Goal: Information Seeking & Learning: Check status

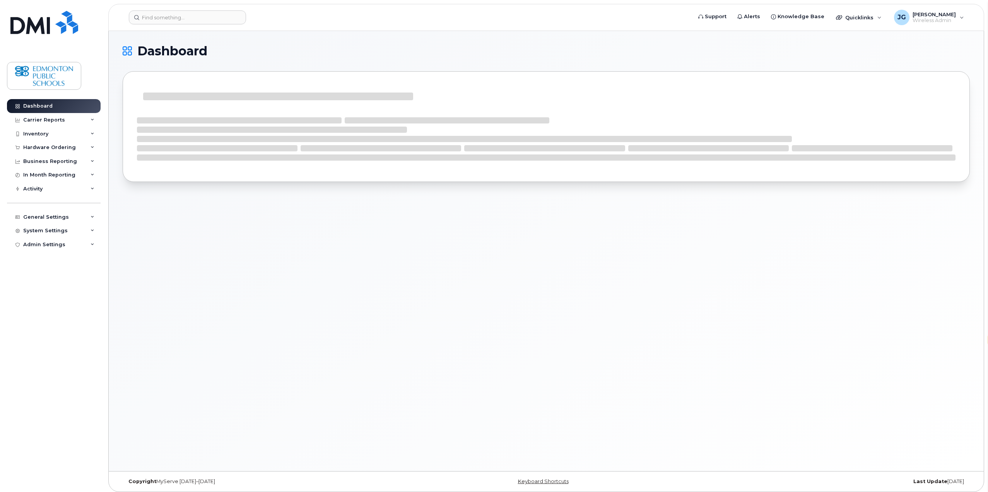
select select "en"
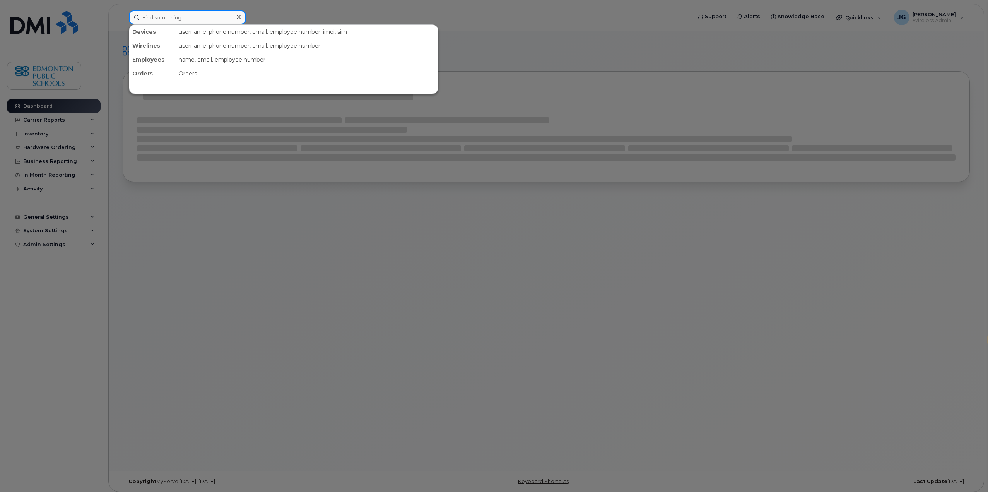
click at [207, 19] on input at bounding box center [187, 17] width 117 height 14
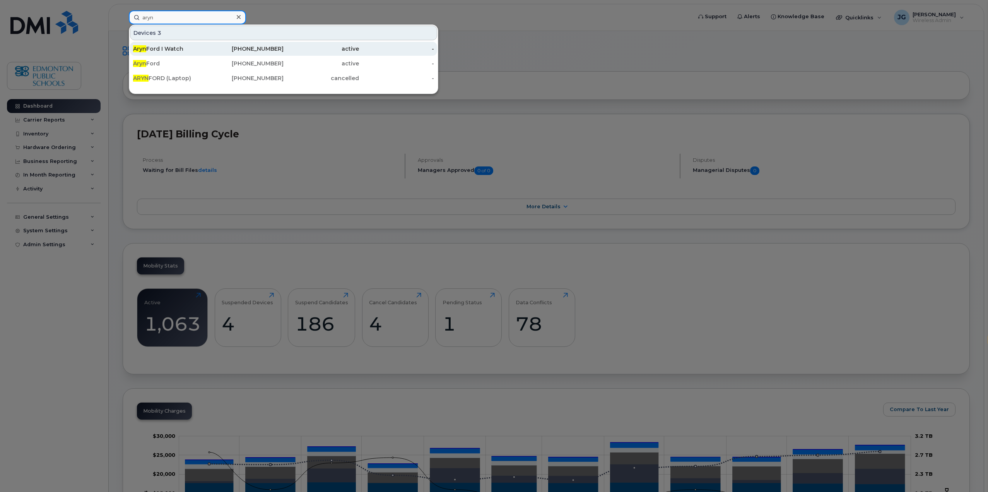
type input "aryn"
click at [176, 50] on div "Aryn Ford I Watch" at bounding box center [170, 49] width 75 height 8
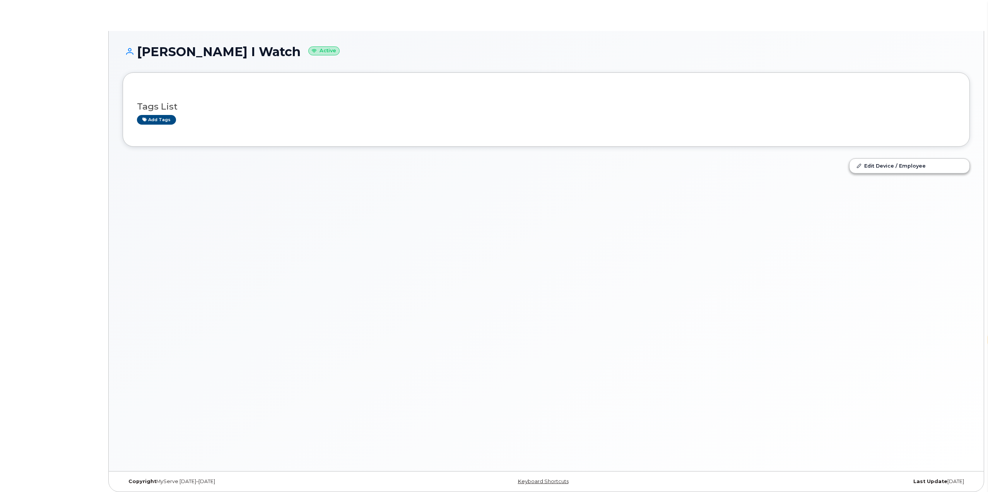
select select "en"
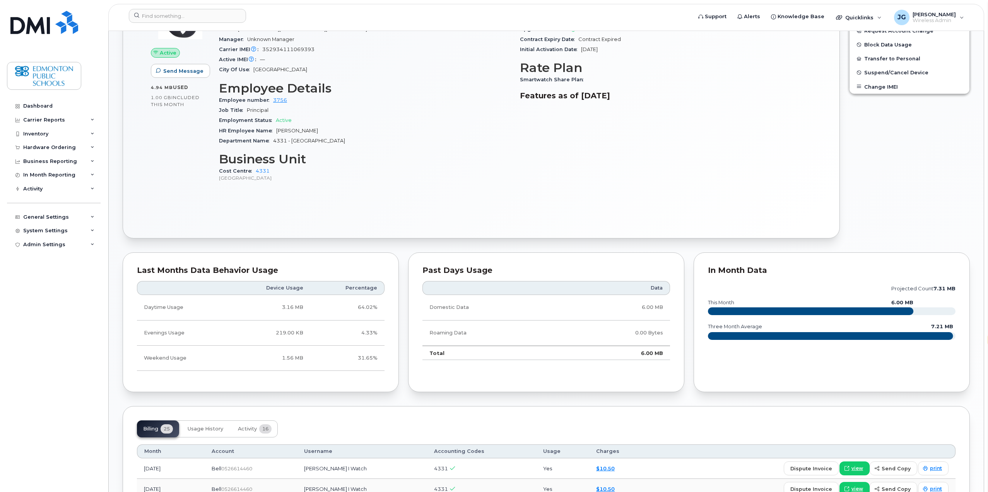
scroll to position [387, 0]
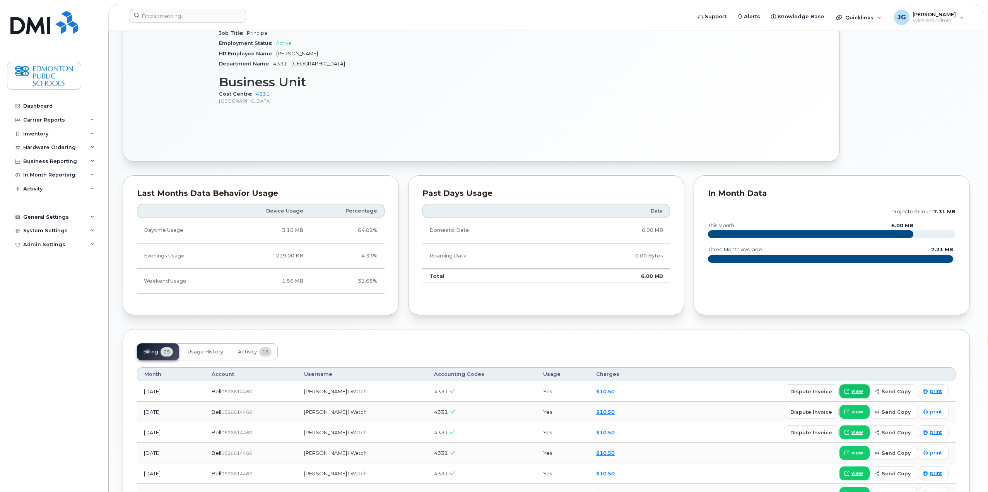
click at [863, 392] on span "view" at bounding box center [857, 391] width 12 height 7
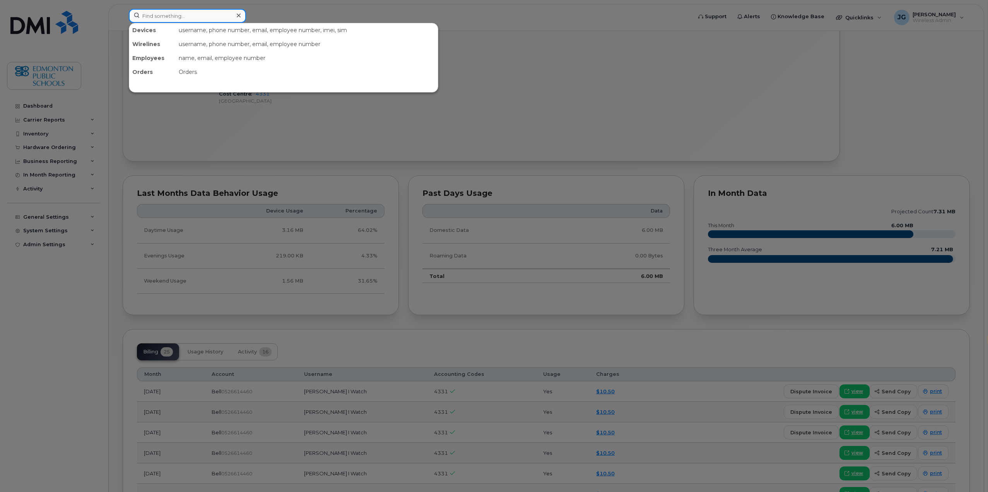
click at [211, 21] on input at bounding box center [187, 16] width 117 height 14
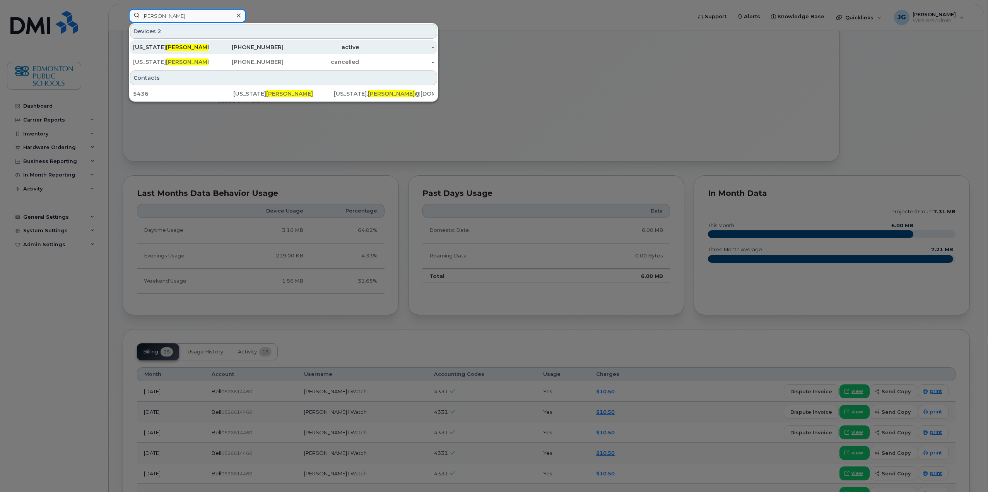
type input "mader"
click at [150, 48] on div "Georgia Mader" at bounding box center [170, 47] width 75 height 8
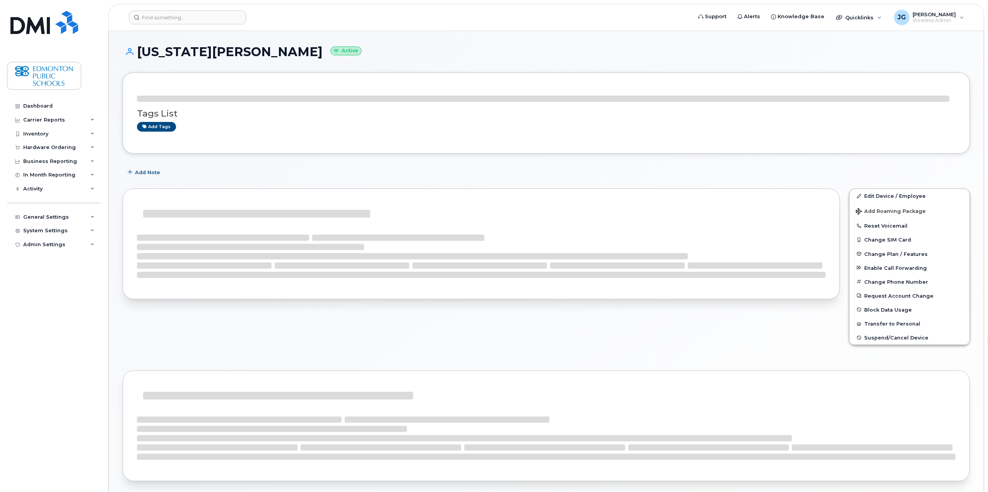
select select "en"
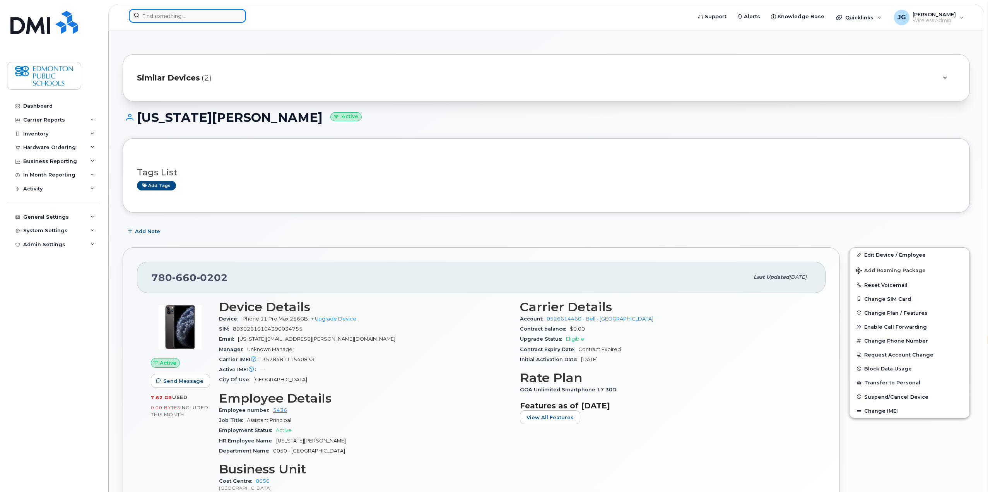
click at [222, 15] on input at bounding box center [187, 16] width 117 height 14
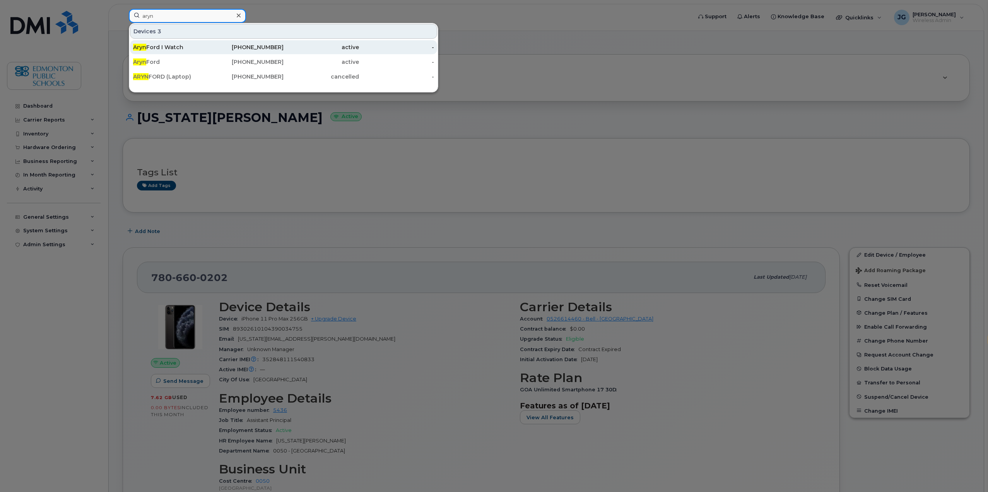
type input "aryn"
click at [162, 46] on div "Aryn Ford I Watch" at bounding box center [170, 47] width 75 height 8
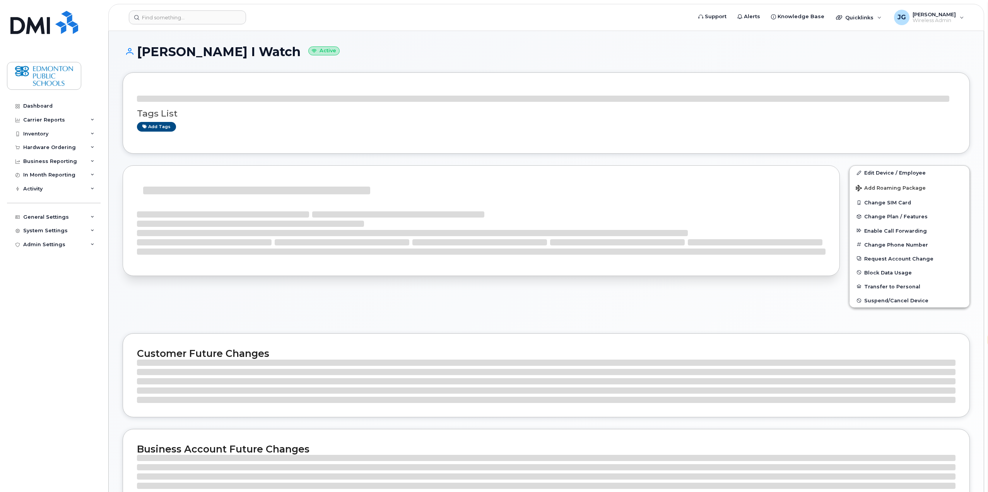
select select "en"
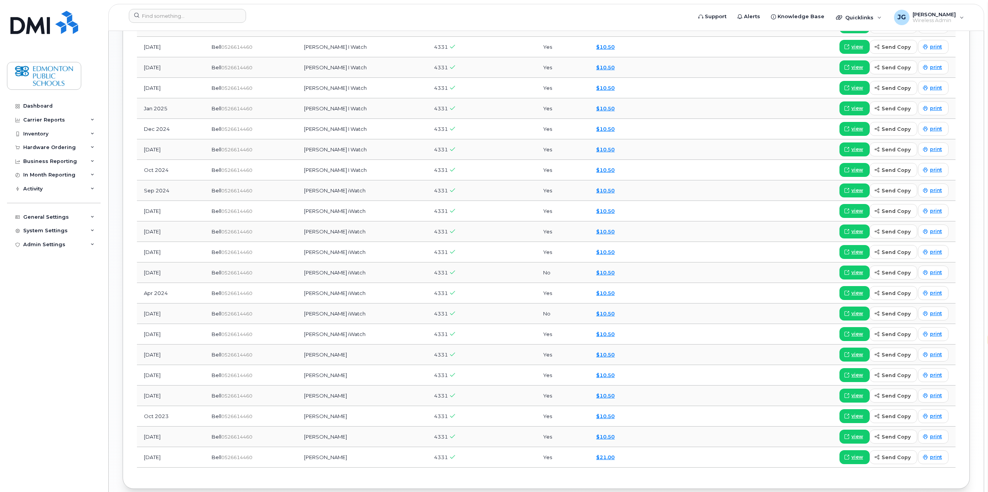
scroll to position [849, 0]
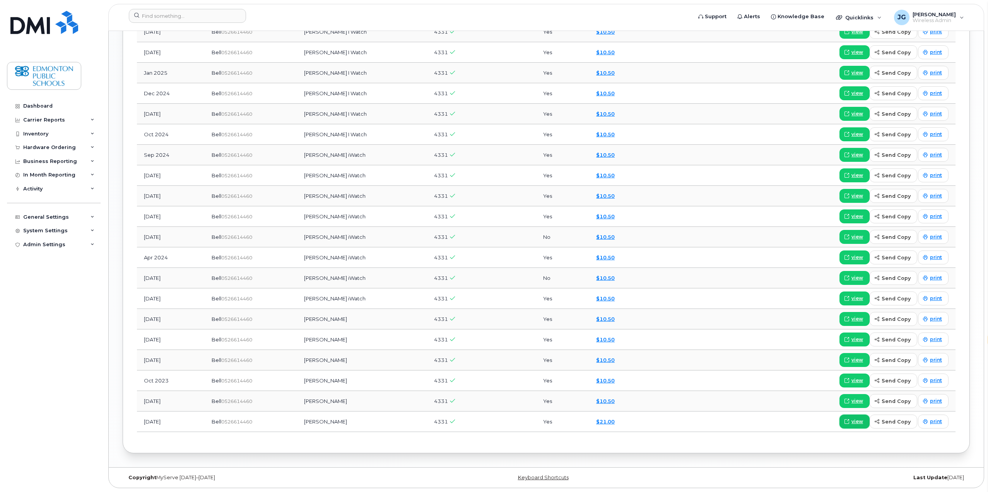
click at [853, 423] on link "view" at bounding box center [854, 421] width 30 height 14
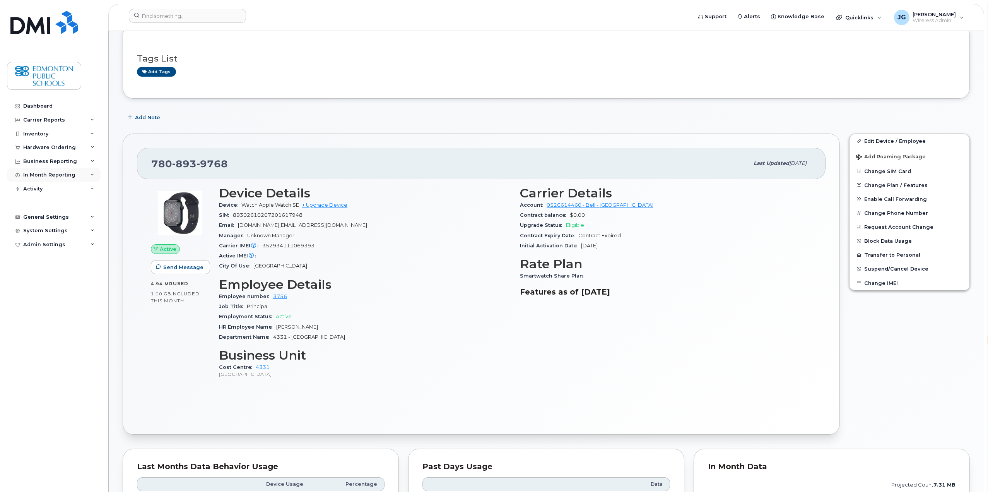
scroll to position [0, 0]
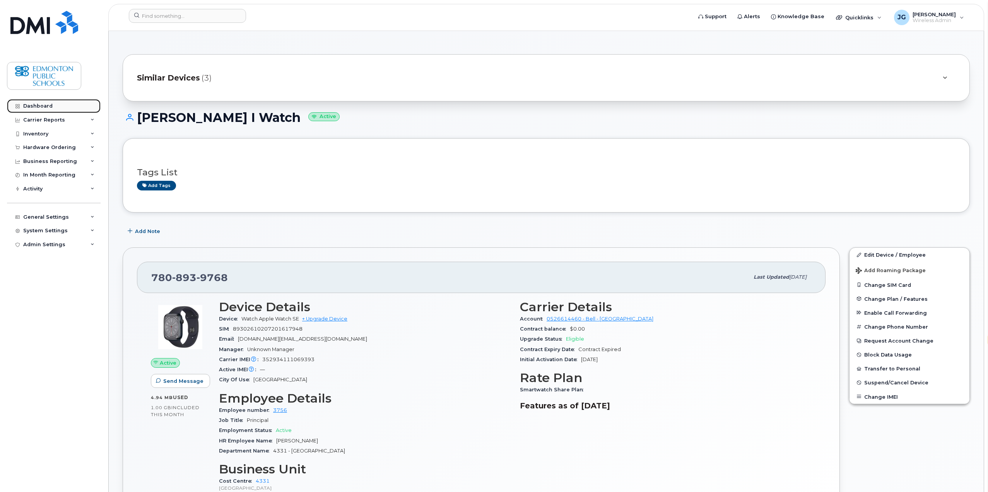
click at [49, 108] on div "Dashboard" at bounding box center [37, 106] width 29 height 6
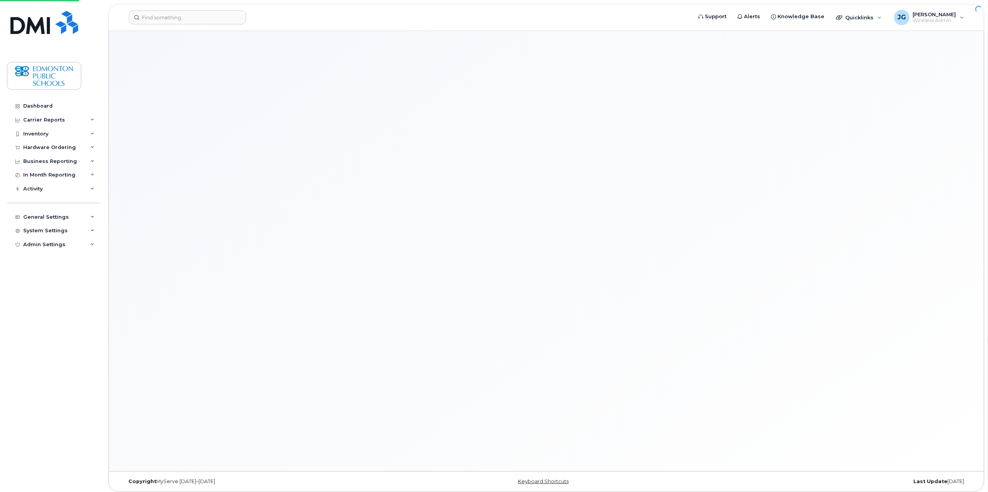
select select "en"
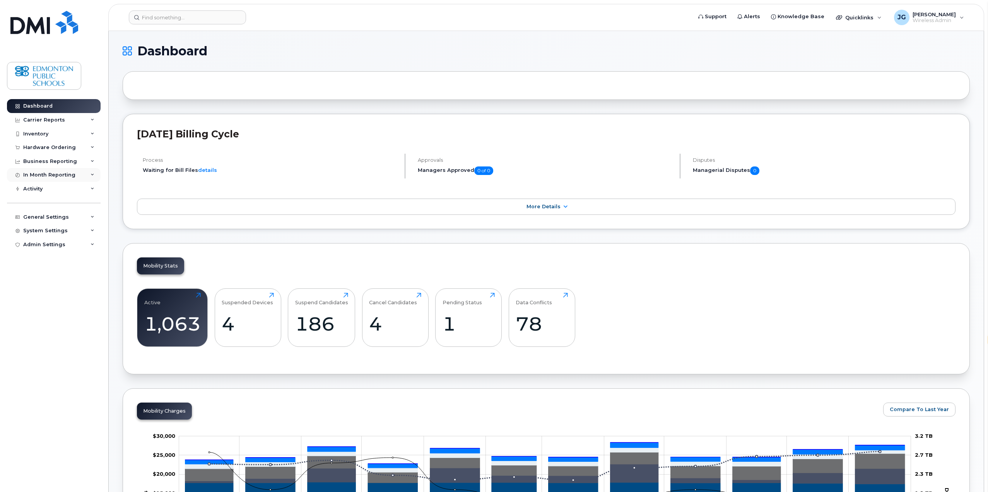
click at [67, 175] on div "In Month Reporting" at bounding box center [49, 175] width 52 height 6
click at [543, 311] on div "Data Conflicts 78 Click to view more" at bounding box center [542, 317] width 52 height 50
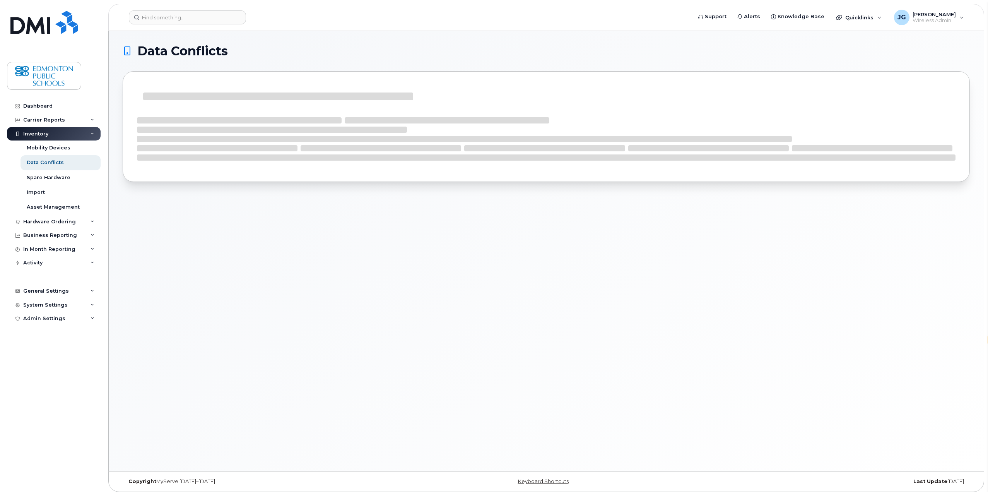
select select "en"
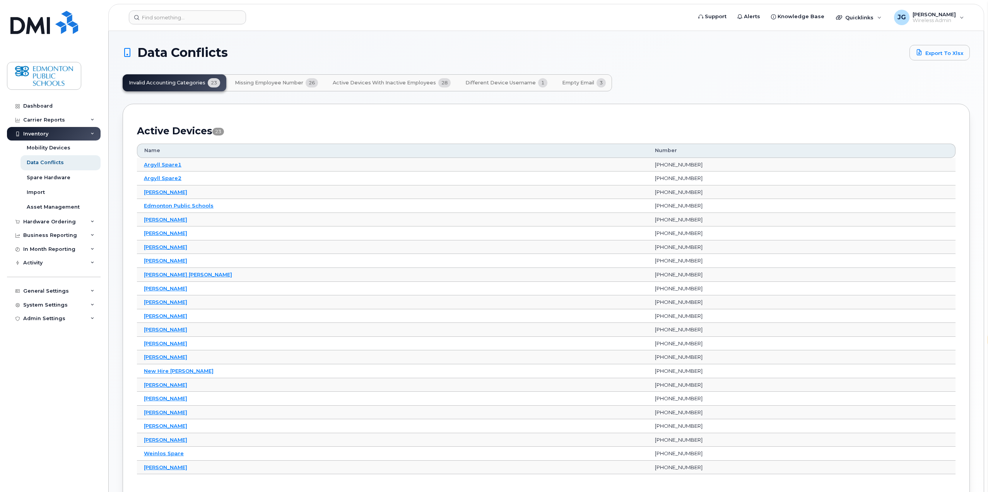
click at [278, 84] on span "Missing Employee Number" at bounding box center [269, 83] width 68 height 6
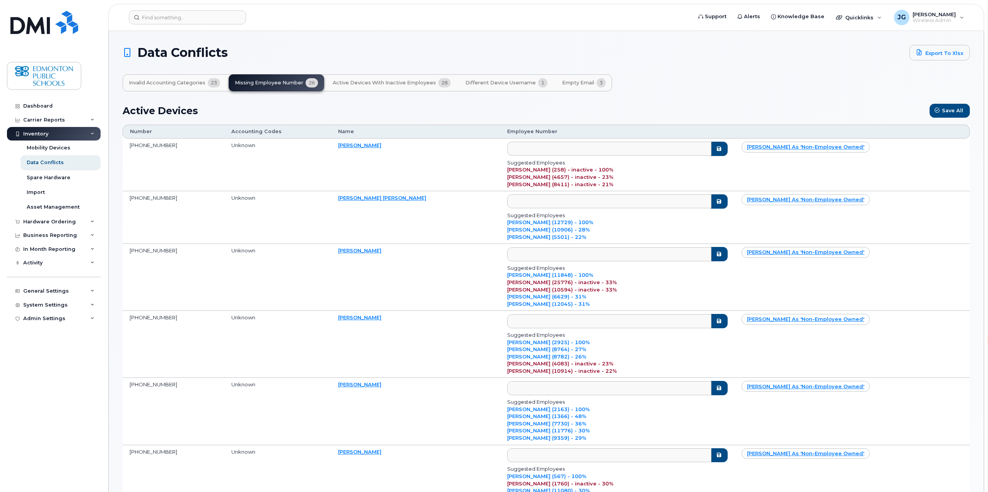
click at [407, 83] on span "Active Devices with Inactive Employees" at bounding box center [384, 83] width 103 height 6
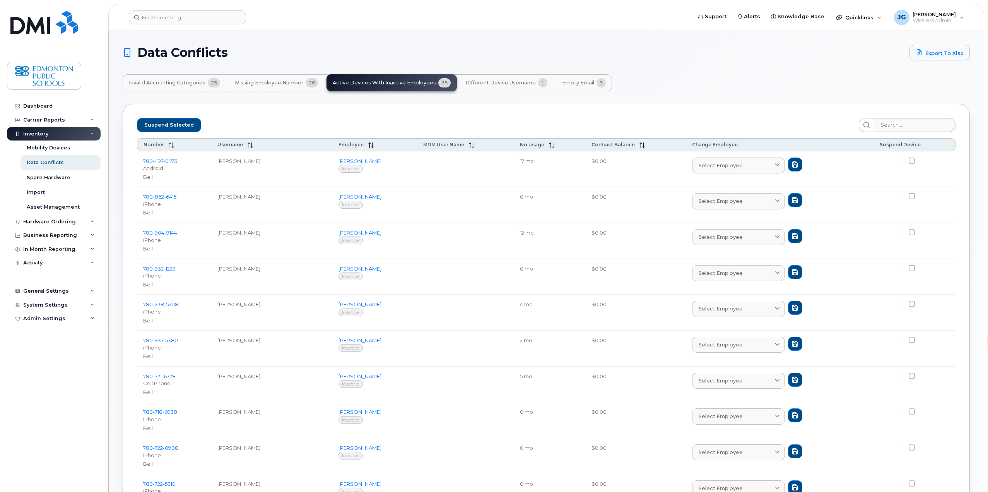
click at [517, 83] on span "Different Device Username" at bounding box center [500, 83] width 70 height 6
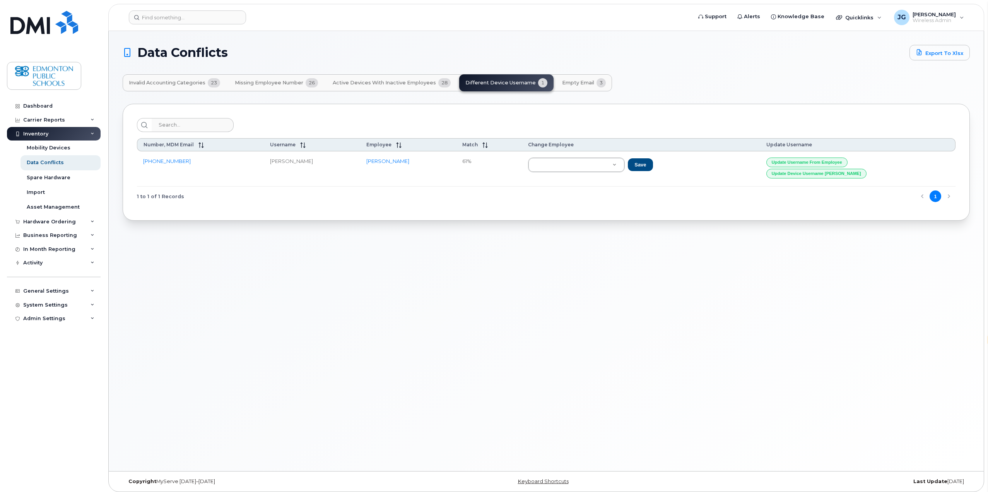
click at [566, 82] on span "Empty Email" at bounding box center [578, 83] width 32 height 6
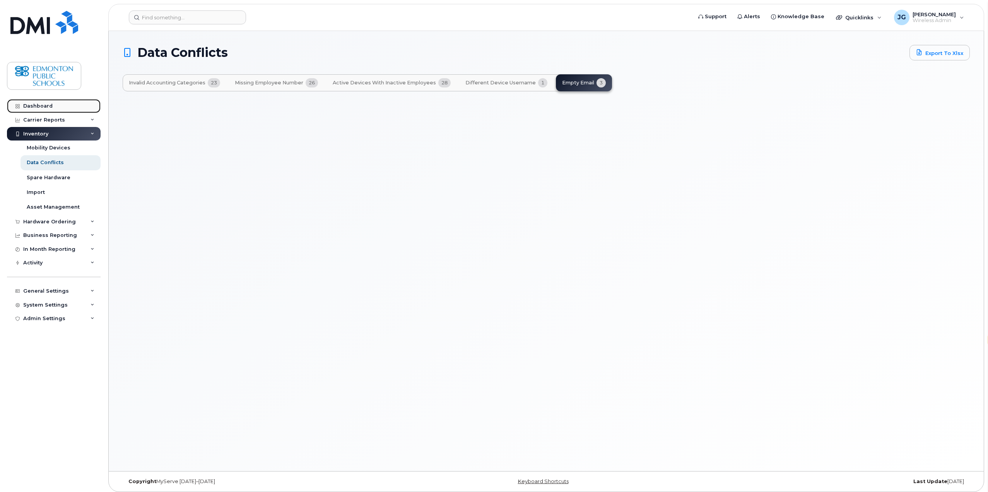
click at [48, 104] on div "Dashboard" at bounding box center [37, 106] width 29 height 6
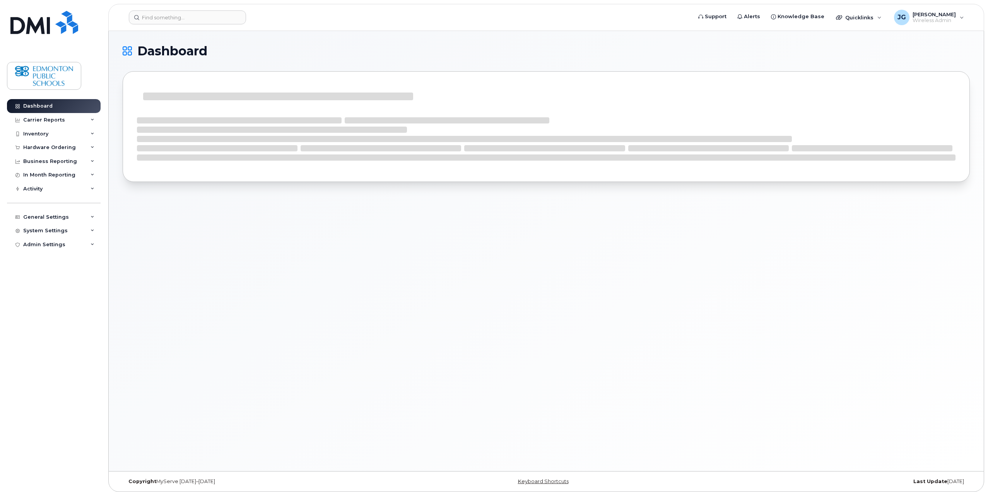
select select "en"
